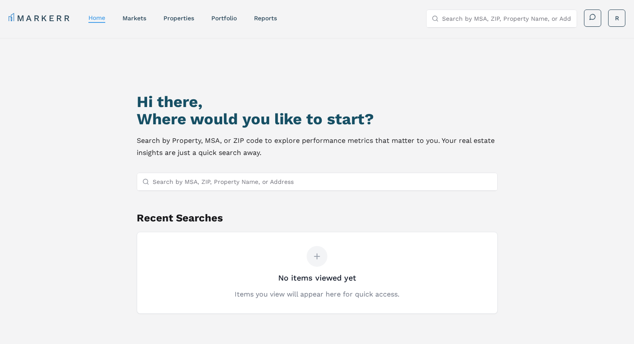
click at [206, 183] on input "Search by MSA, ZIP, Property Name, or Address" at bounding box center [322, 181] width 339 height 17
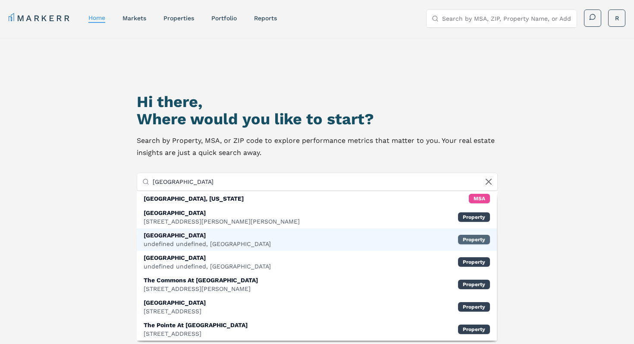
type input "[GEOGRAPHIC_DATA]"
click at [464, 241] on div "Property" at bounding box center [474, 238] width 32 height 9
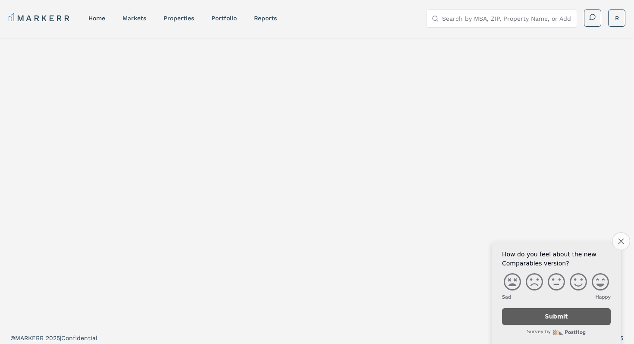
click at [619, 240] on icon "Close survey" at bounding box center [621, 241] width 6 height 6
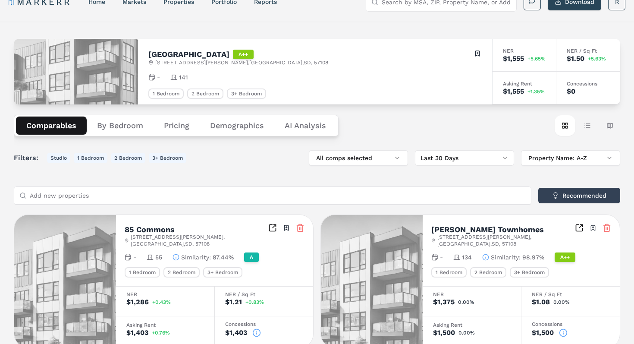
scroll to position [5, 0]
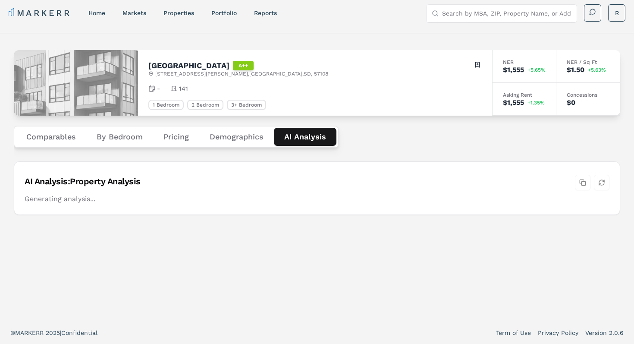
click at [303, 129] on Analysis "AI Analysis" at bounding box center [305, 137] width 62 height 18
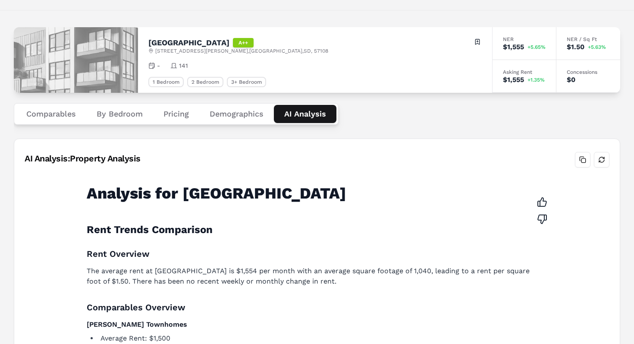
scroll to position [27, 0]
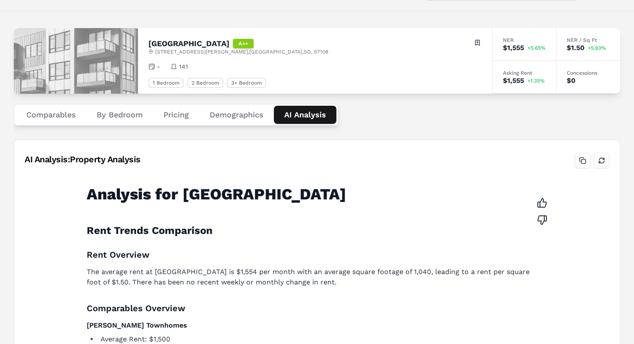
click at [234, 113] on button "Demographics" at bounding box center [236, 115] width 75 height 18
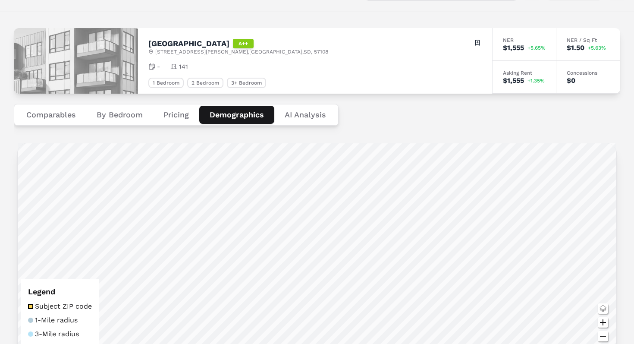
click at [178, 110] on button "Pricing" at bounding box center [176, 115] width 46 height 18
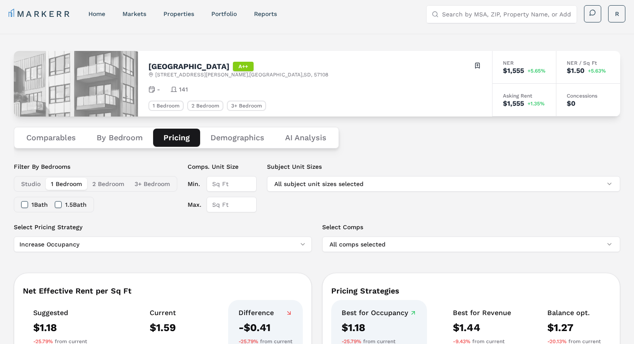
scroll to position [0, 0]
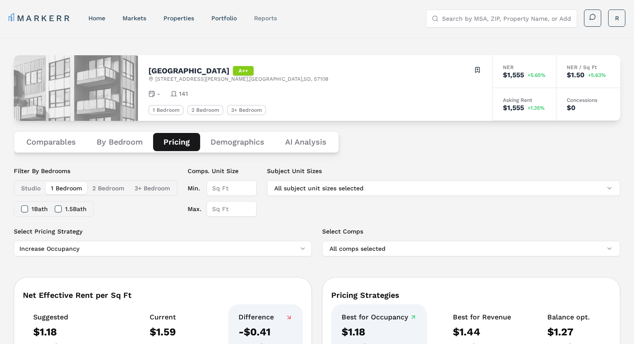
click at [263, 16] on link "reports" at bounding box center [265, 18] width 23 height 7
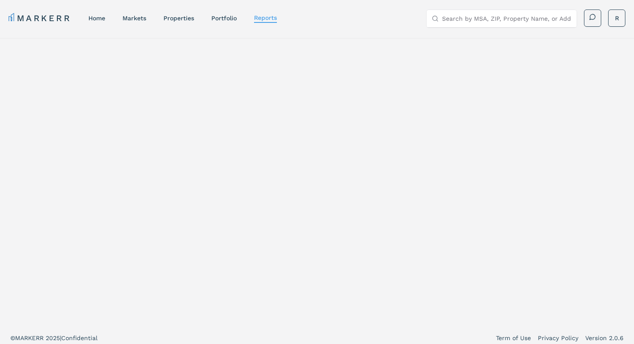
select select "-release_date"
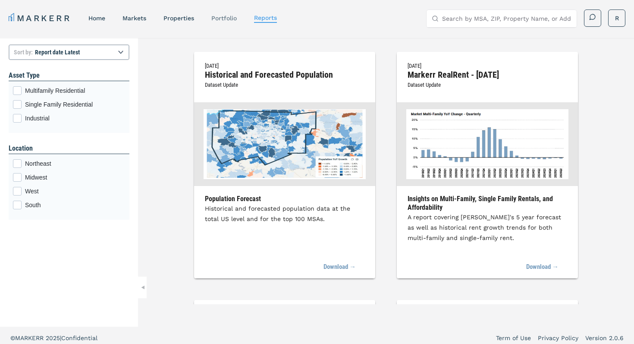
click at [223, 18] on link "Portfolio" at bounding box center [223, 18] width 25 height 7
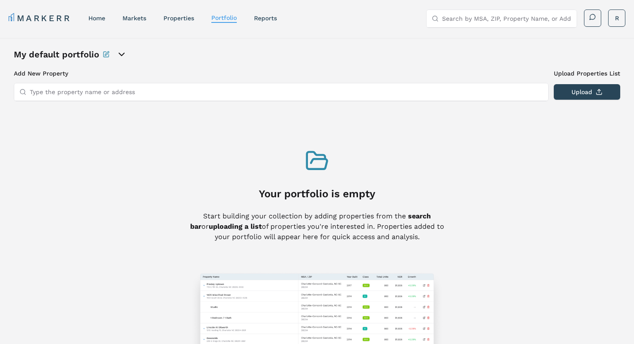
click at [100, 94] on input "Type the property name or address" at bounding box center [286, 91] width 513 height 17
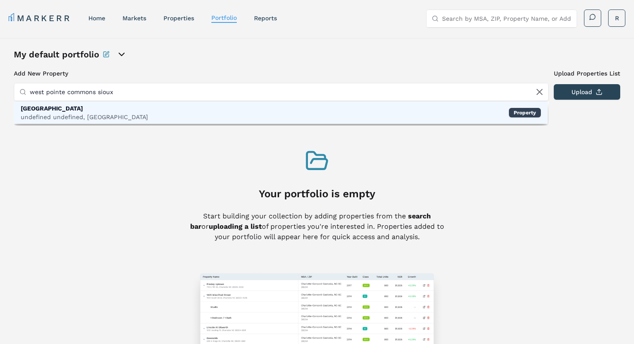
type input "west pointe commons sioux"
click at [71, 115] on div "undefined undefined, [GEOGRAPHIC_DATA]" at bounding box center [84, 116] width 127 height 9
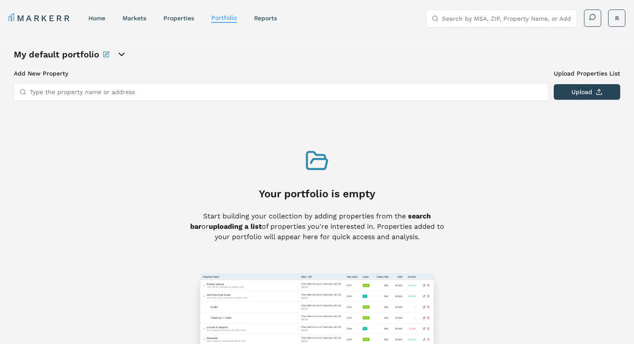
click at [58, 88] on input "Type the property name or address" at bounding box center [286, 91] width 513 height 17
click at [208, 99] on input "Type the property name or address" at bounding box center [286, 91] width 513 height 17
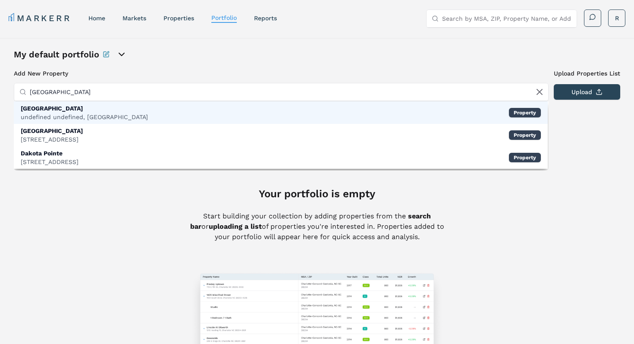
type input "[GEOGRAPHIC_DATA]"
click at [144, 110] on div "[GEOGRAPHIC_DATA] undefined undefined, [GEOGRAPHIC_DATA] Property" at bounding box center [281, 112] width 534 height 22
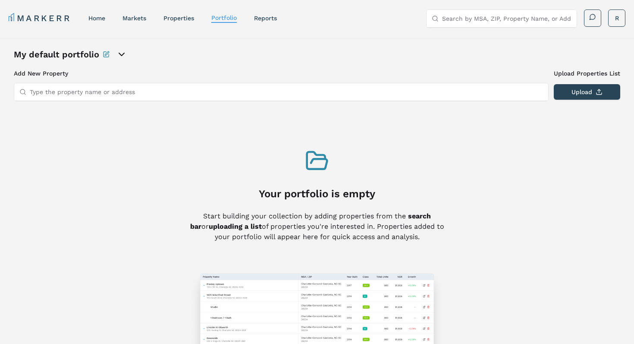
click at [122, 55] on icon "open portfolio options" at bounding box center [121, 54] width 10 height 10
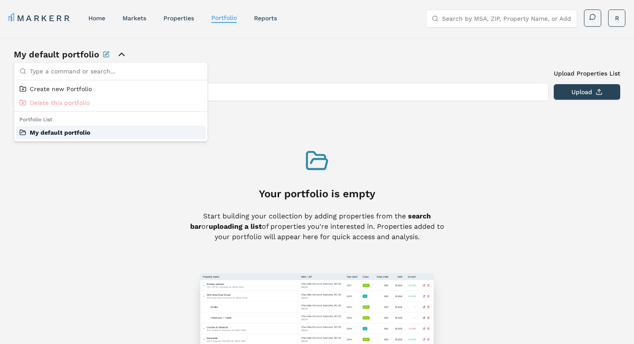
click at [75, 132] on div "My default portfolio" at bounding box center [111, 132] width 190 height 14
click at [84, 191] on div "Add New Property Upload Properties List Type the property name or address Uploa…" at bounding box center [317, 221] width 606 height 304
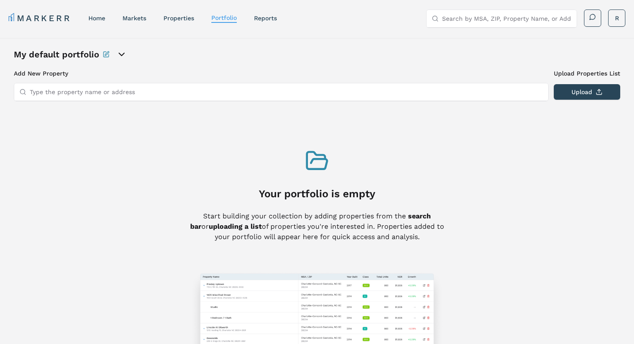
click at [118, 55] on icon "open portfolio options" at bounding box center [121, 54] width 10 height 10
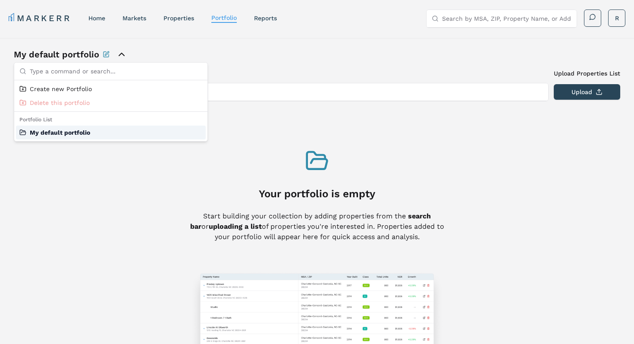
click at [68, 134] on div "My default portfolio" at bounding box center [111, 132] width 190 height 14
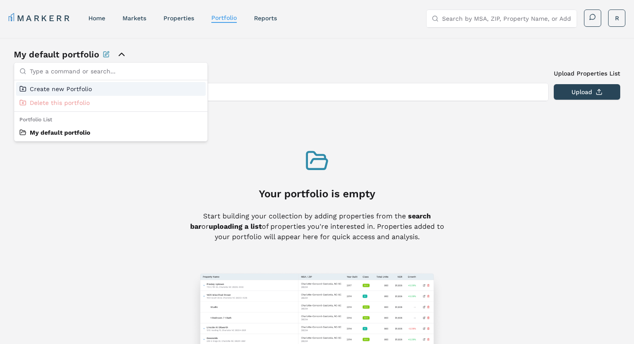
click at [59, 87] on span "Create new Portfolio" at bounding box center [61, 88] width 62 height 9
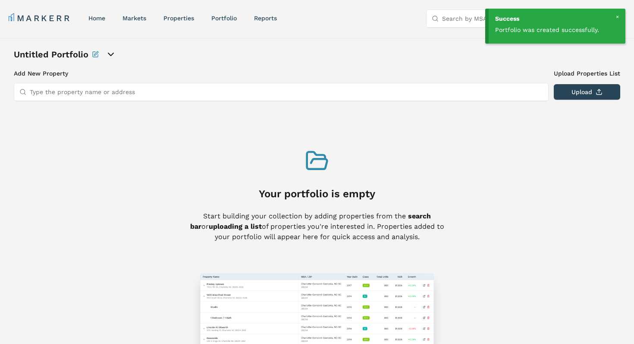
click at [94, 94] on input "Type the property name or address" at bounding box center [286, 91] width 513 height 17
paste input "[STREET_ADDRESS][PERSON_NAME]"
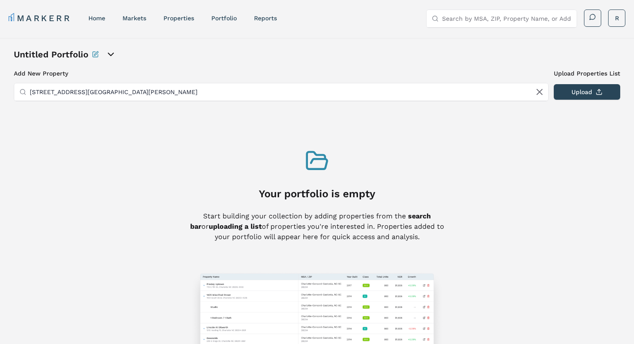
click at [92, 93] on input "[STREET_ADDRESS][GEOGRAPHIC_DATA][PERSON_NAME]" at bounding box center [286, 91] width 513 height 17
click at [187, 91] on input "[STREET_ADDRESS][GEOGRAPHIC_DATA][PERSON_NAME]" at bounding box center [286, 91] width 513 height 17
type input "[STREET_ADDRESS][GEOGRAPHIC_DATA][PERSON_NAME]"
